Goal: Browse casually: Explore the website without a specific task or goal

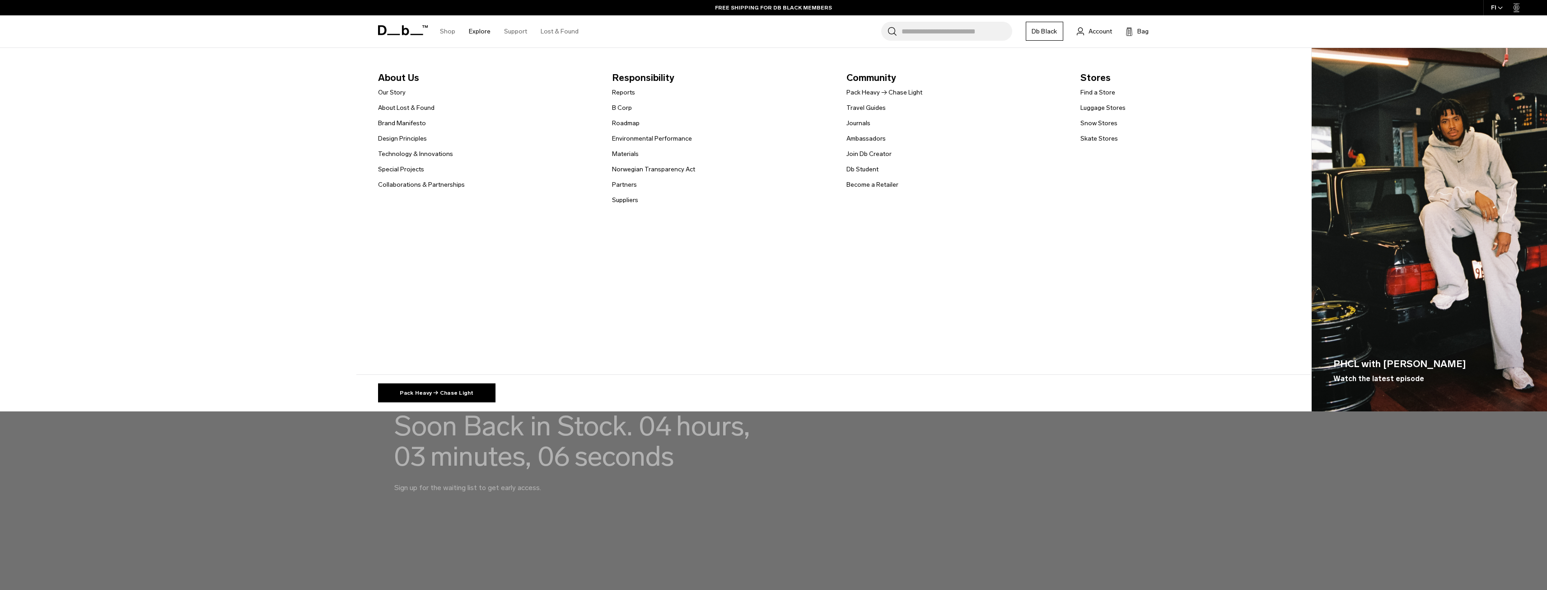
click at [479, 35] on link "Explore" at bounding box center [480, 31] width 22 height 32
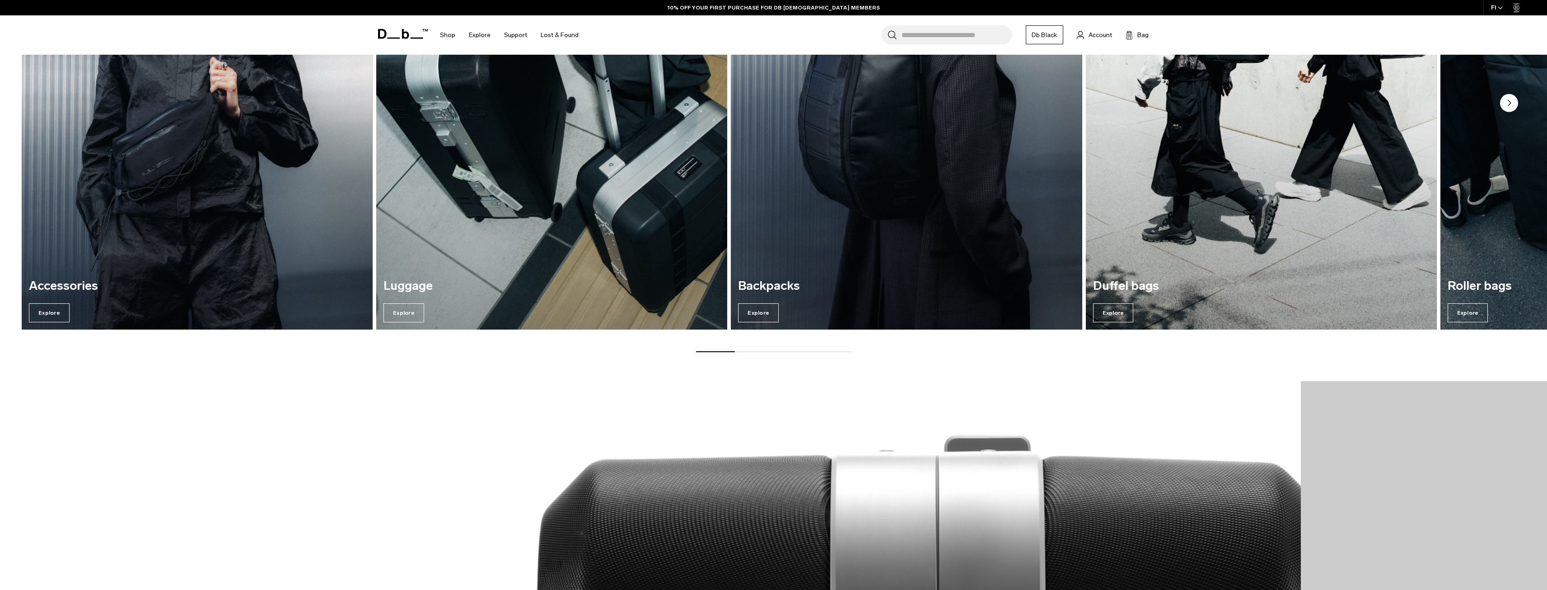
scroll to position [1039, 0]
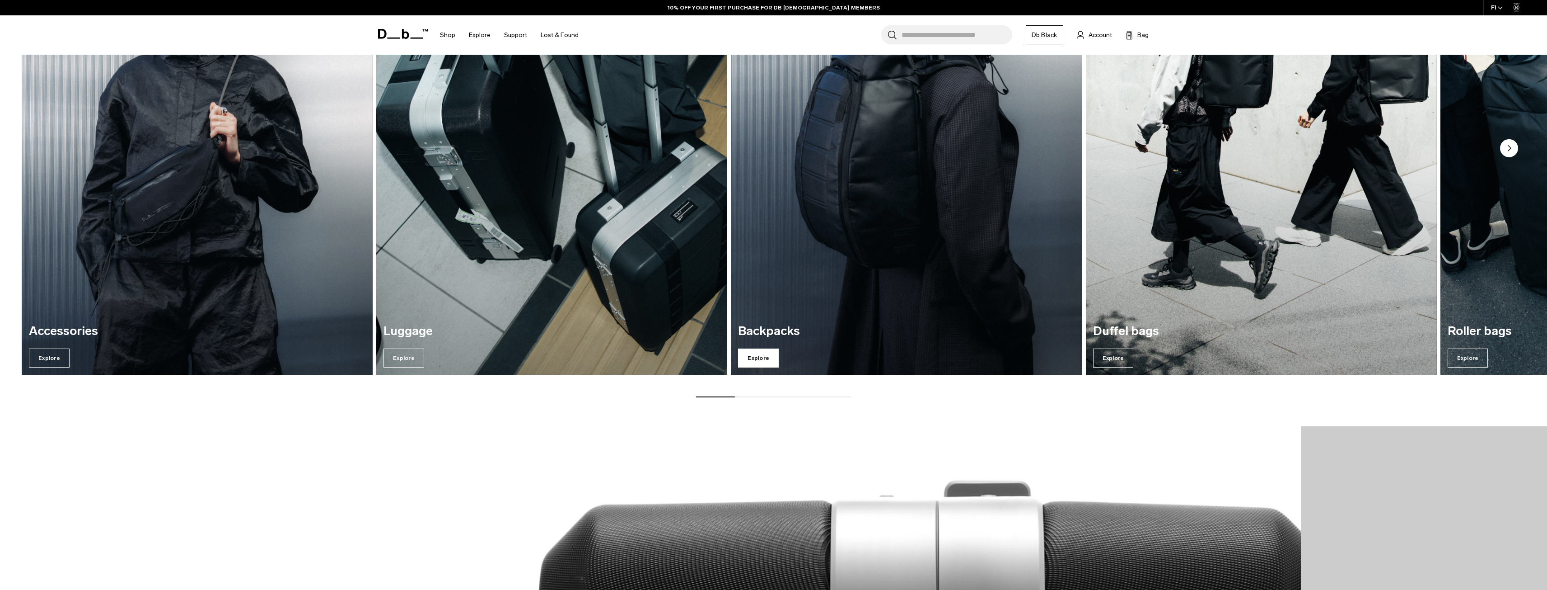
click at [758, 359] on span "Explore" at bounding box center [758, 357] width 41 height 19
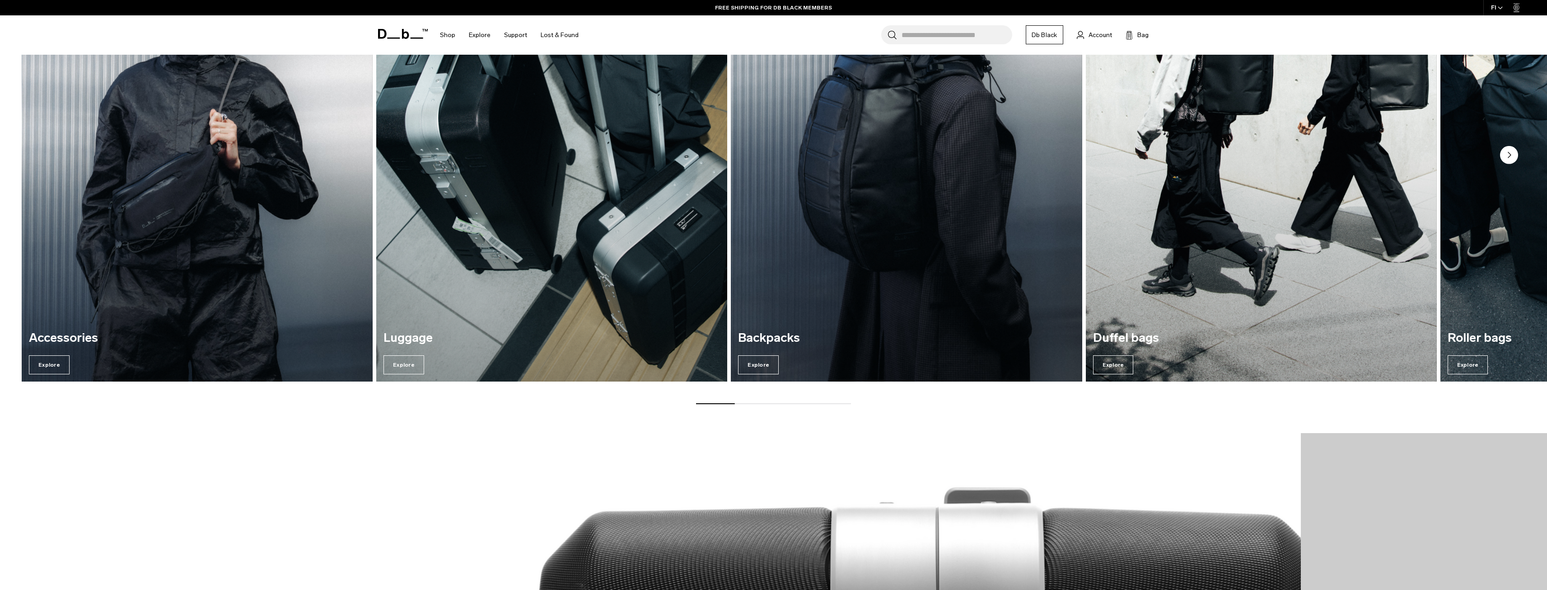
scroll to position [973, 0]
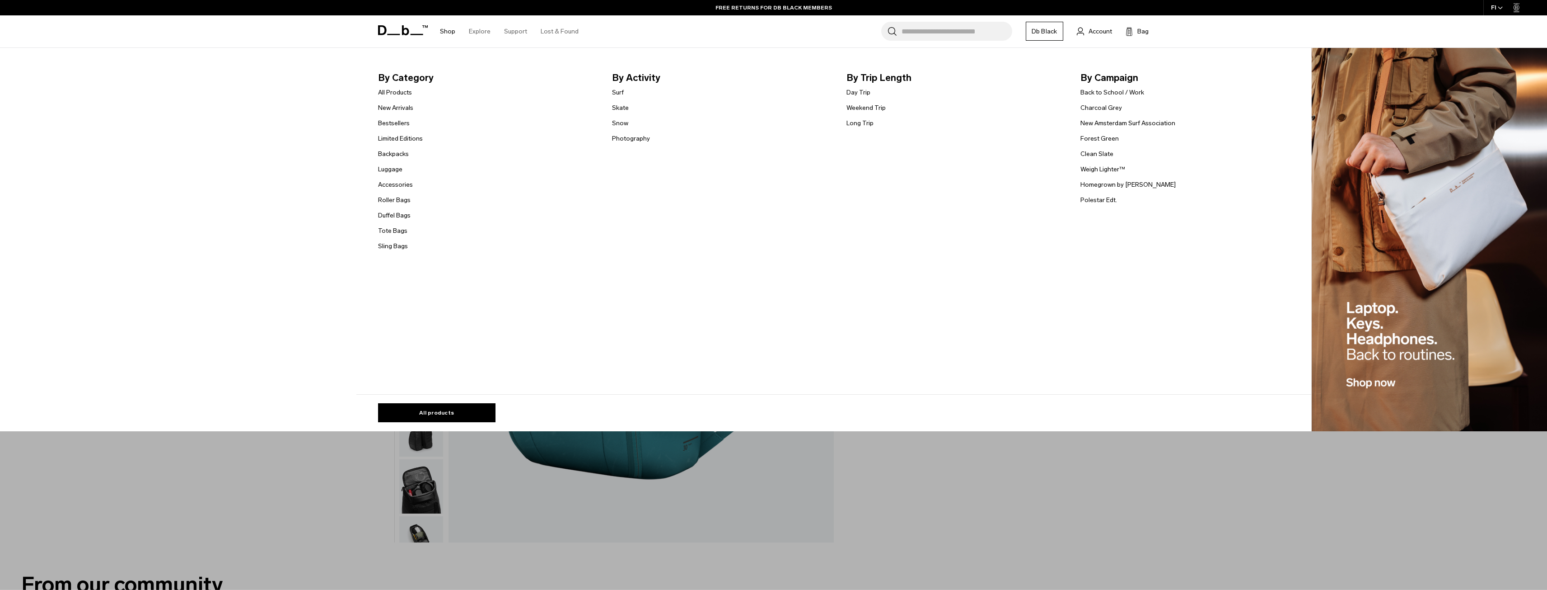
click at [448, 28] on link "Shop" at bounding box center [447, 31] width 15 height 32
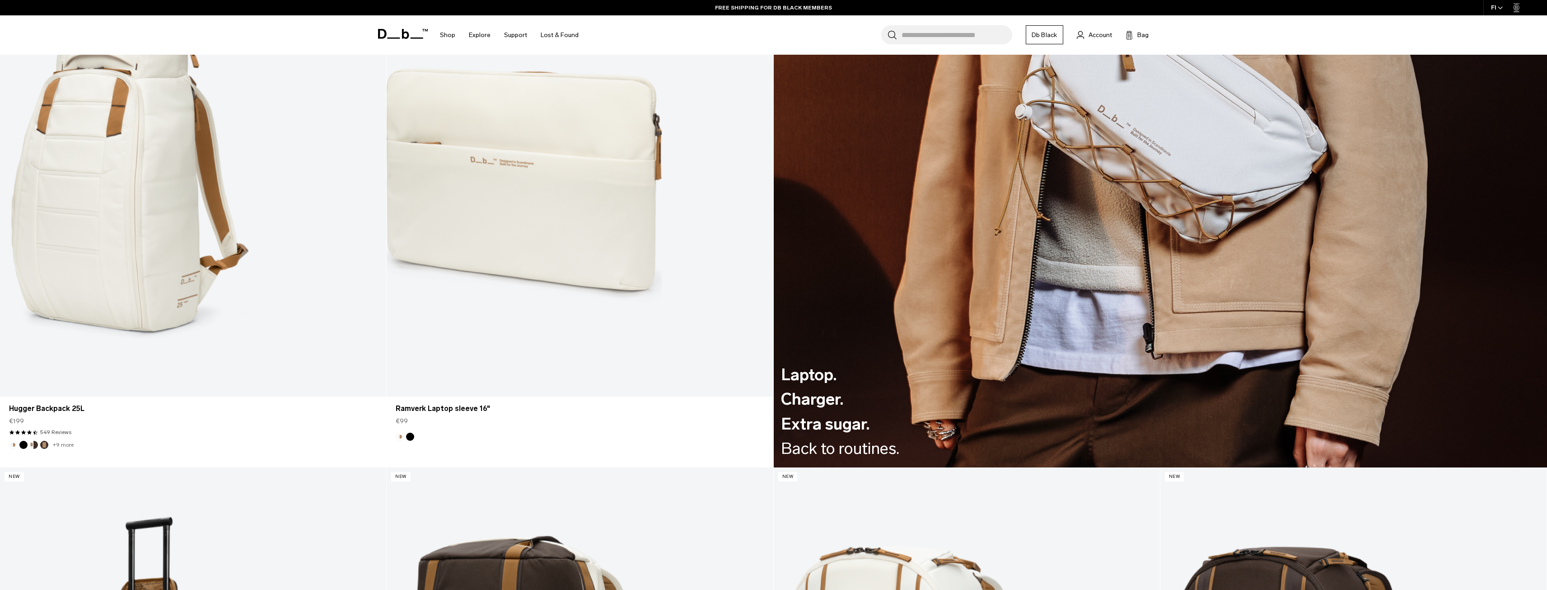
scroll to position [2463, 0]
